Goal: Transaction & Acquisition: Purchase product/service

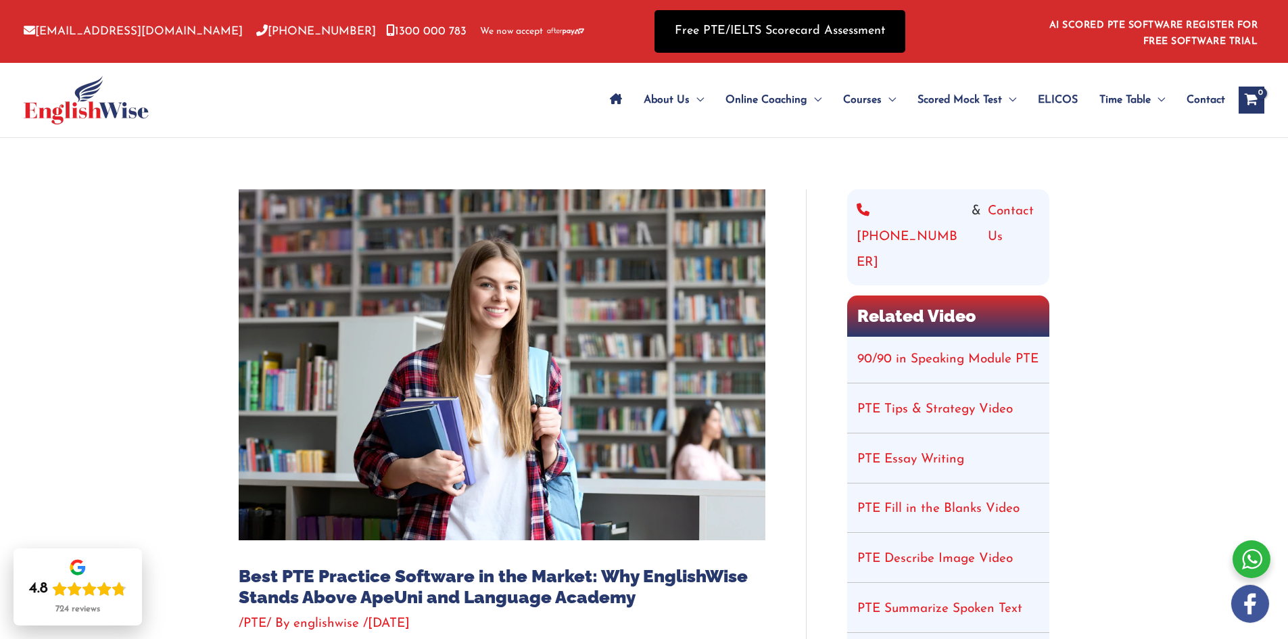
click at [792, 21] on link "Free PTE/IELTS Scorecard Assessment" at bounding box center [779, 31] width 251 height 43
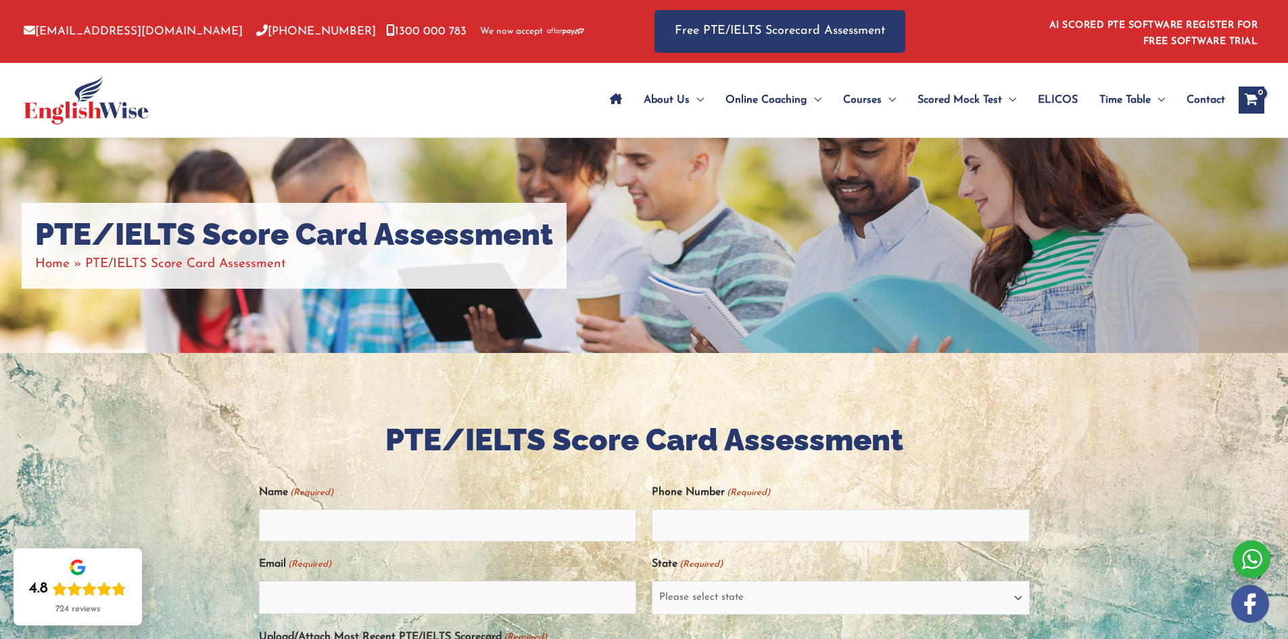
click at [100, 118] on img at bounding box center [86, 100] width 125 height 49
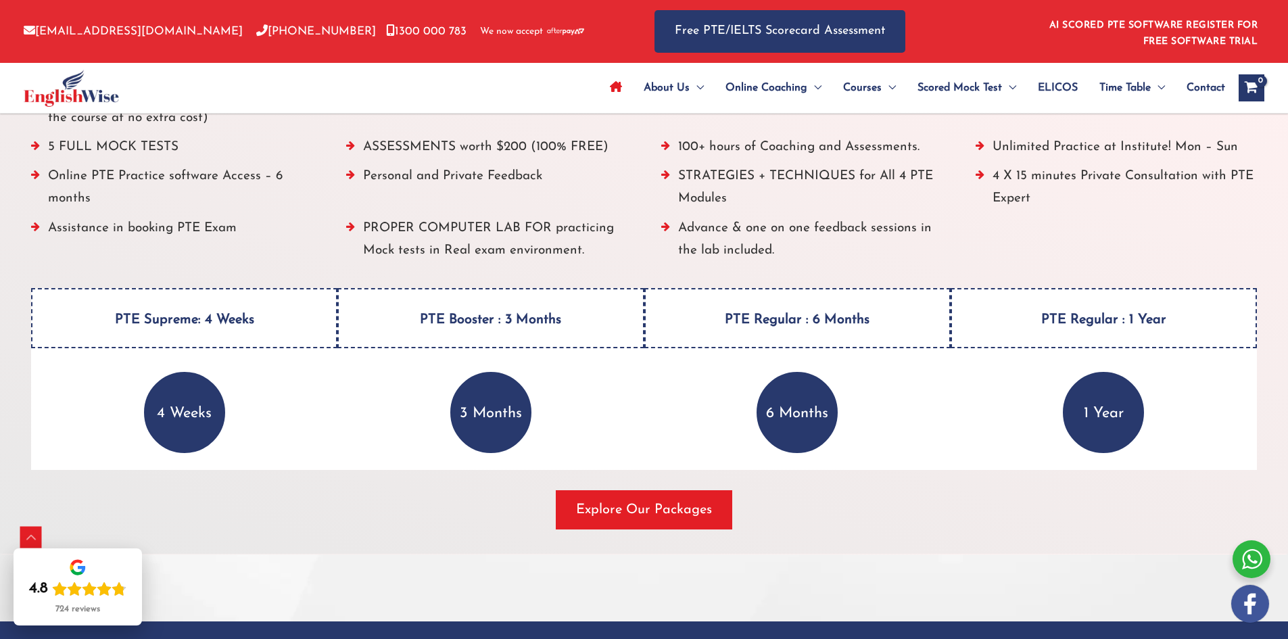
scroll to position [1758, 0]
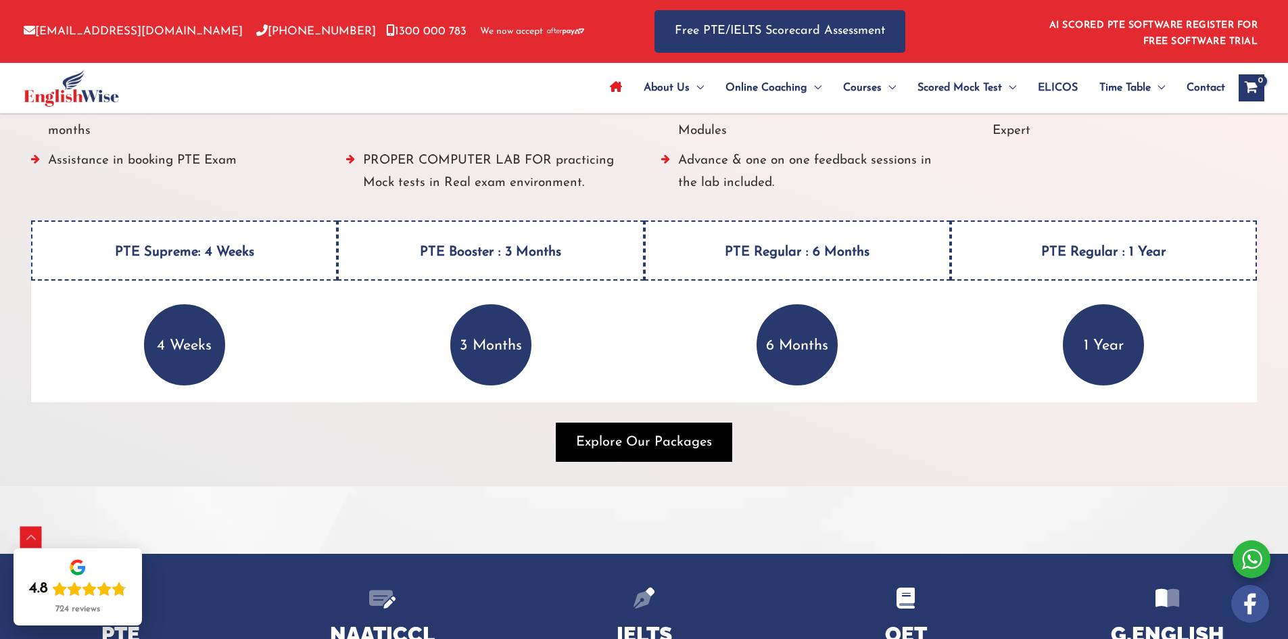
click at [633, 439] on span "Explore Our Packages" at bounding box center [644, 442] width 136 height 19
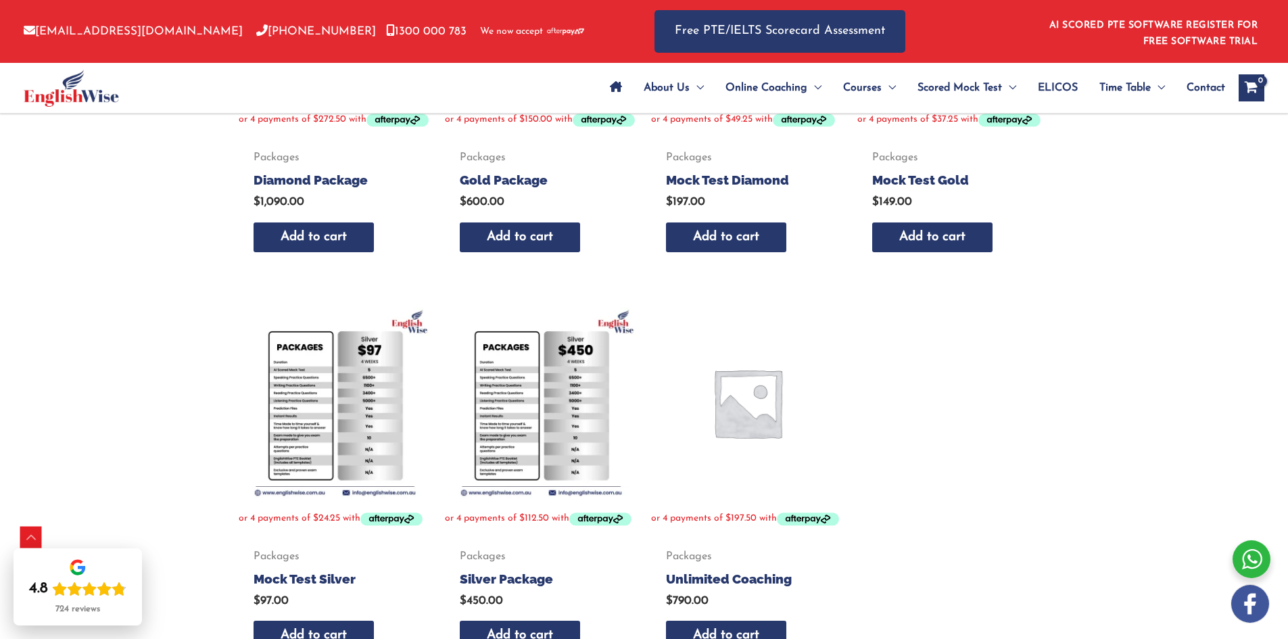
scroll to position [541, 0]
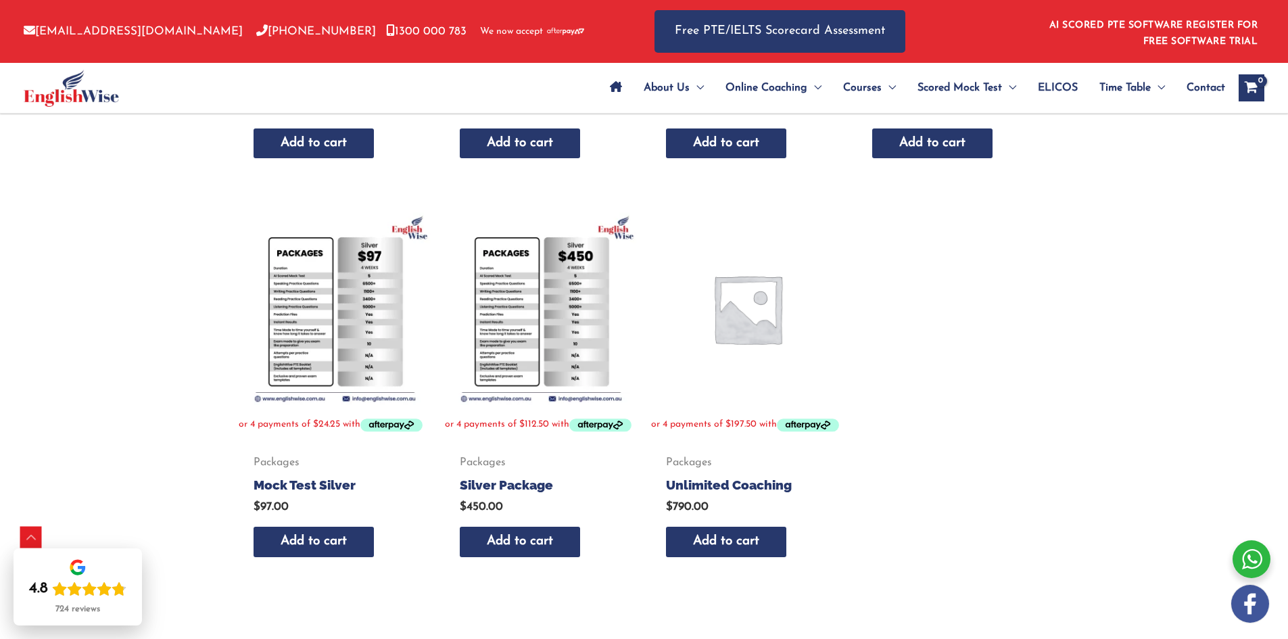
click at [341, 308] on img at bounding box center [335, 308] width 193 height 193
